Goal: Task Accomplishment & Management: Manage account settings

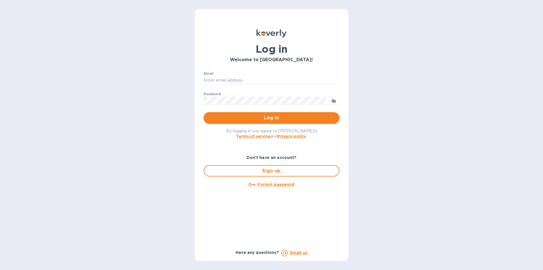
type input "[PERSON_NAME][EMAIL_ADDRESS][DOMAIN_NAME]"
click at [246, 117] on span "Log in" at bounding box center [271, 117] width 127 height 7
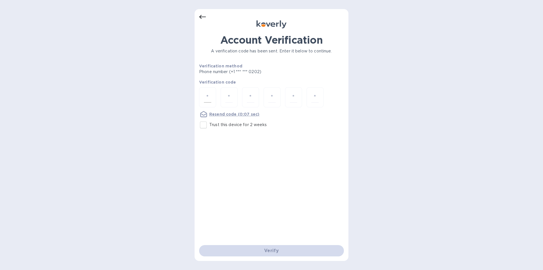
click at [206, 96] on input "number" at bounding box center [207, 97] width 7 height 10
click at [205, 126] on input "Trust this device for 2 weeks" at bounding box center [203, 125] width 12 height 12
checkbox input "true"
click at [205, 96] on input "number" at bounding box center [207, 97] width 7 height 10
type input "6"
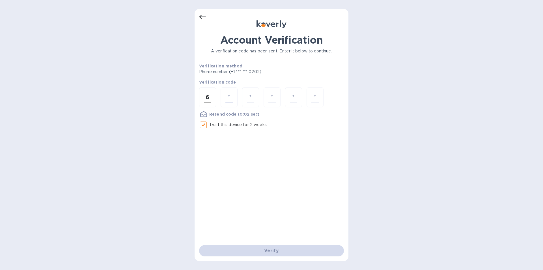
type input "4"
type input "2"
type input "4"
type input "8"
type input "7"
